Goal: Find specific page/section: Find specific page/section

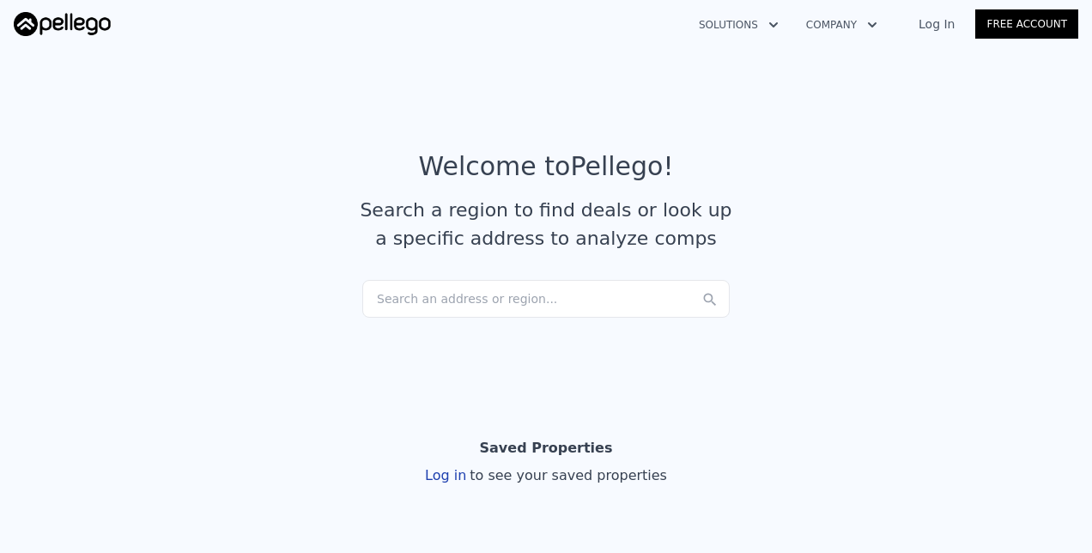
click at [430, 304] on div "Search an address or region..." at bounding box center [546, 299] width 368 height 38
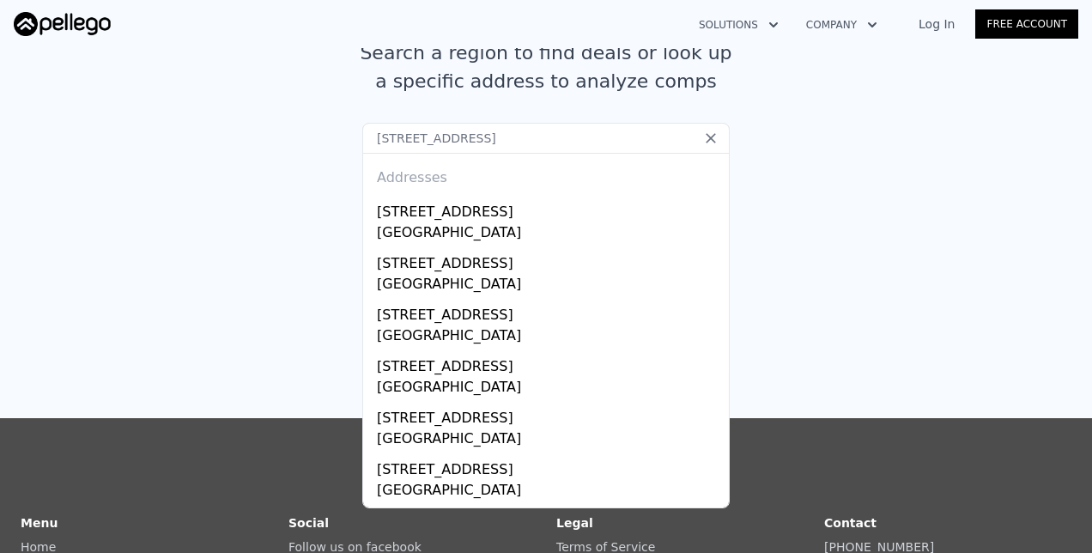
scroll to position [120, 0]
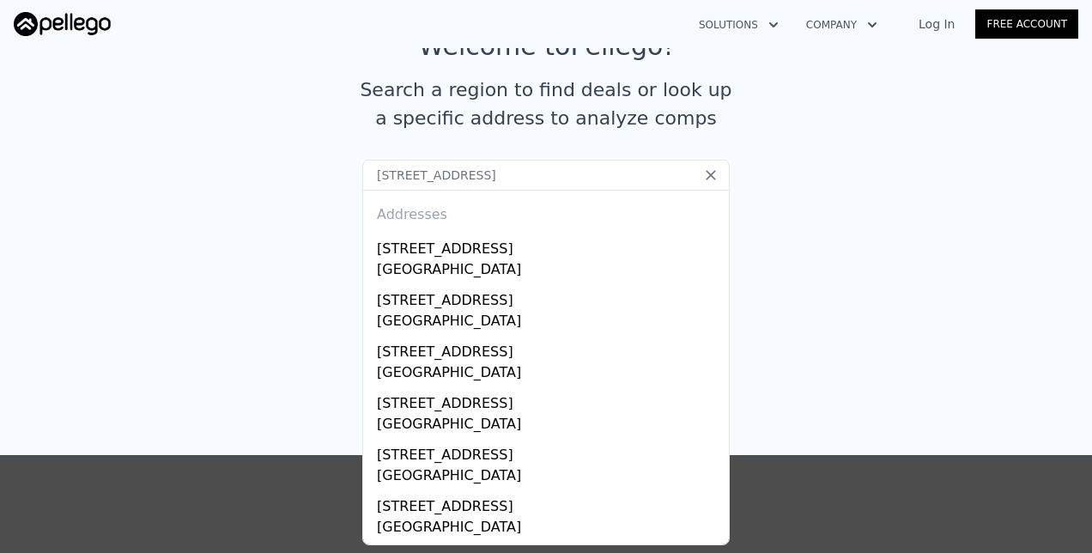
click at [538, 173] on input "[STREET_ADDRESS]" at bounding box center [546, 175] width 368 height 31
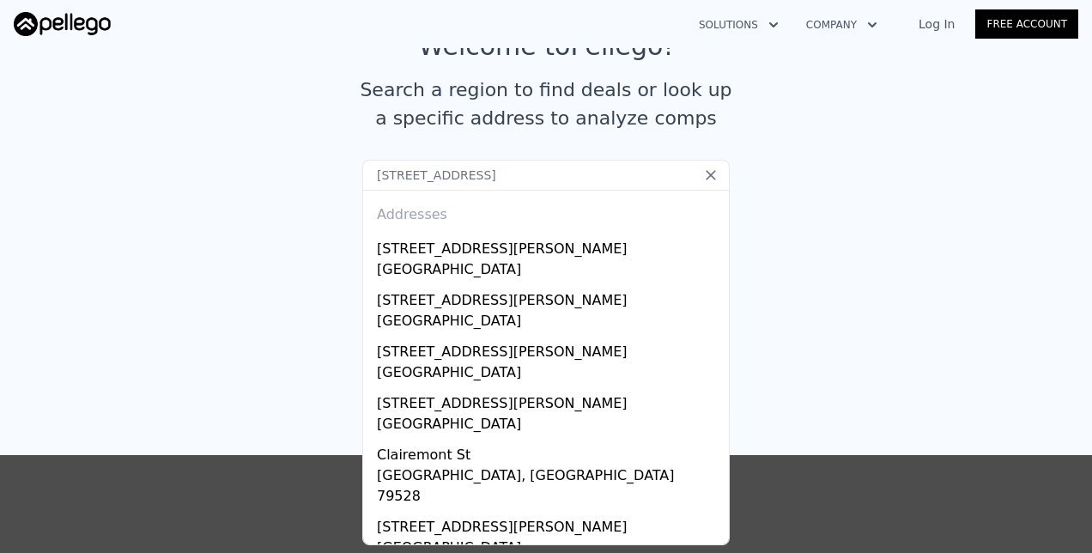
type input "[STREET_ADDRESS][PERSON_NAME]"
